Goal: Transaction & Acquisition: Download file/media

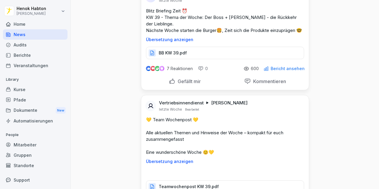
scroll to position [3524, 0]
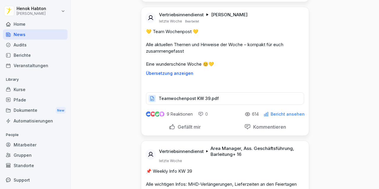
click at [34, 22] on div "Home" at bounding box center [35, 24] width 65 height 10
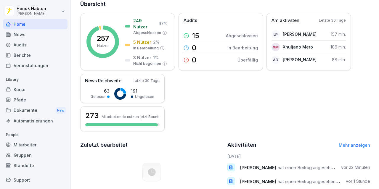
scroll to position [174, 0]
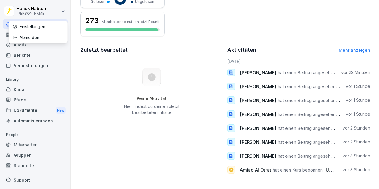
click at [42, 7] on html "[PERSON_NAME] [PERSON_NAME] Home News Audits Berichte Veranstaltungen Library K…" at bounding box center [189, 94] width 379 height 189
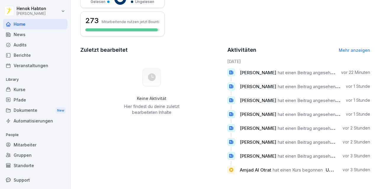
click at [27, 6] on html "[PERSON_NAME] [PERSON_NAME] Home News Audits Berichte Veranstaltungen Library K…" at bounding box center [189, 94] width 379 height 189
click at [32, 36] on div "News" at bounding box center [35, 34] width 65 height 10
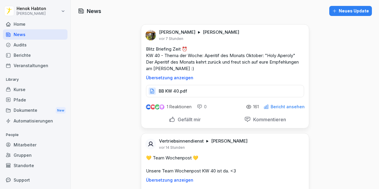
click at [51, 24] on div "Home" at bounding box center [35, 24] width 65 height 10
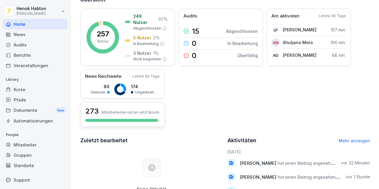
scroll to position [89, 0]
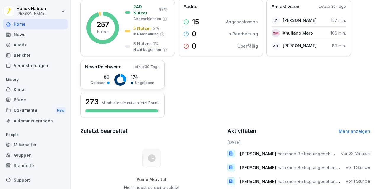
click at [119, 77] on rect at bounding box center [120, 80] width 12 height 12
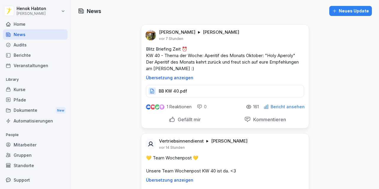
click at [252, 106] on div "161" at bounding box center [252, 106] width 13 height 5
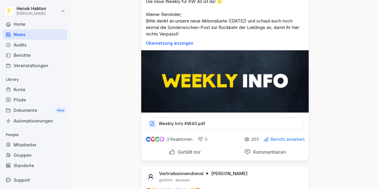
scroll to position [415, 0]
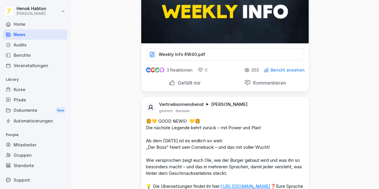
click at [258, 69] on p "203" at bounding box center [254, 70] width 7 height 5
click at [256, 69] on p "203" at bounding box center [254, 70] width 7 height 5
click at [277, 70] on p "Bericht ansehen" at bounding box center [288, 70] width 34 height 5
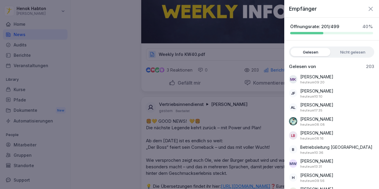
click at [346, 51] on label "Nicht gelesen" at bounding box center [353, 52] width 40 height 8
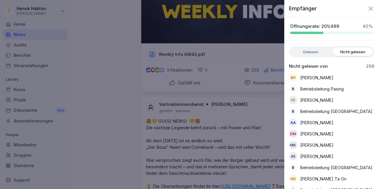
scroll to position [0, 0]
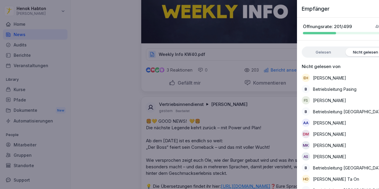
click at [206, 120] on div at bounding box center [189, 94] width 379 height 189
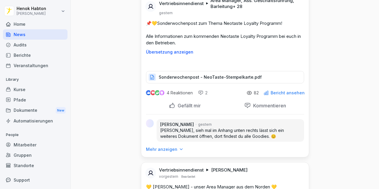
scroll to position [918, 0]
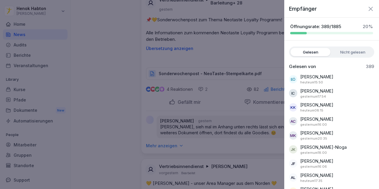
click at [357, 55] on label "Nicht gelesen" at bounding box center [353, 52] width 40 height 8
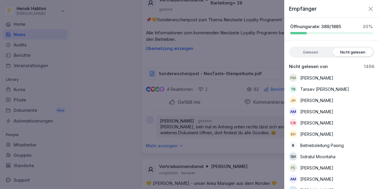
click at [318, 48] on label "Gelesen" at bounding box center [311, 52] width 40 height 8
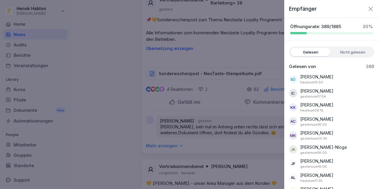
click at [352, 53] on label "Nicht gelesen" at bounding box center [353, 52] width 40 height 8
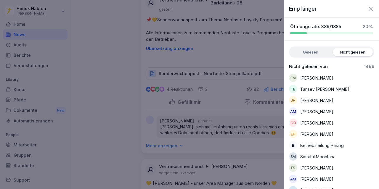
click at [315, 54] on label "Gelesen" at bounding box center [311, 52] width 40 height 8
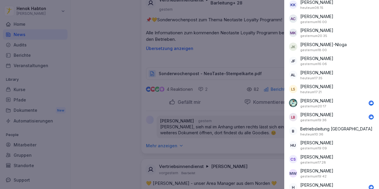
scroll to position [0, 0]
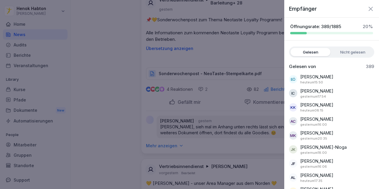
click at [349, 50] on label "Nicht gelesen" at bounding box center [353, 52] width 40 height 8
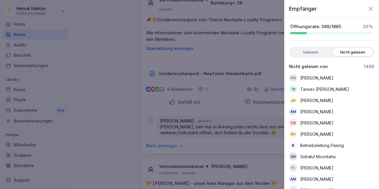
scroll to position [59, 0]
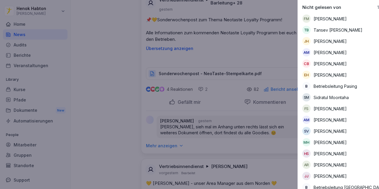
click at [254, 125] on div at bounding box center [189, 94] width 379 height 189
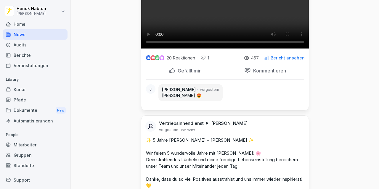
scroll to position [1214, 0]
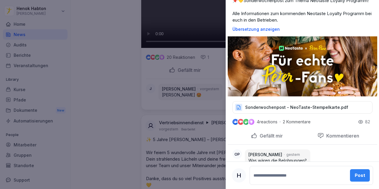
scroll to position [89, 0]
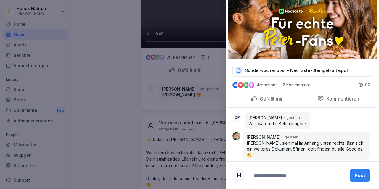
click at [325, 73] on p "Sonderwochenpost - NeoTaste-Stempelkarte.pdf" at bounding box center [296, 71] width 103 height 6
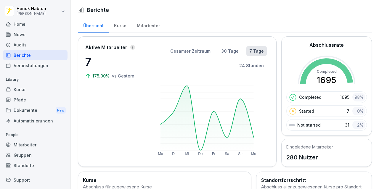
click at [27, 33] on div "News" at bounding box center [35, 34] width 65 height 10
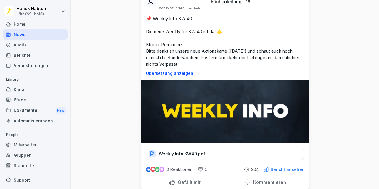
scroll to position [385, 0]
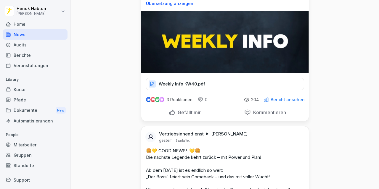
click at [185, 83] on p "Weekly Info KW40.pdf" at bounding box center [182, 84] width 46 height 6
